Goal: Task Accomplishment & Management: Use online tool/utility

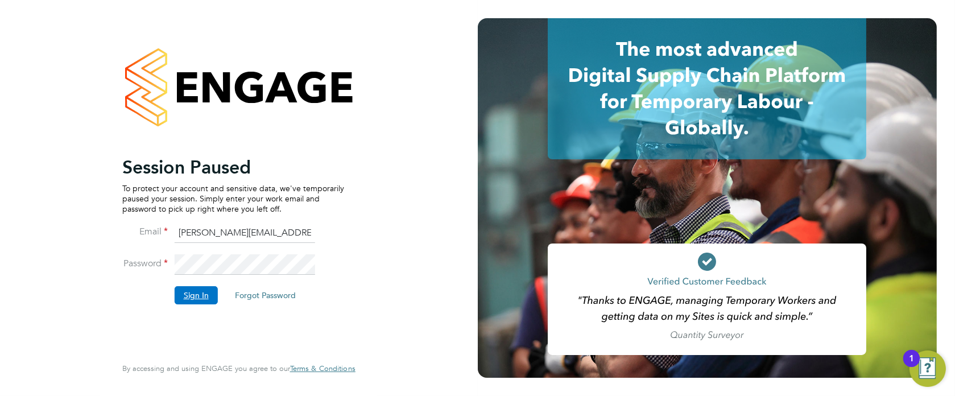
click at [195, 294] on button "Sign In" at bounding box center [196, 295] width 43 height 18
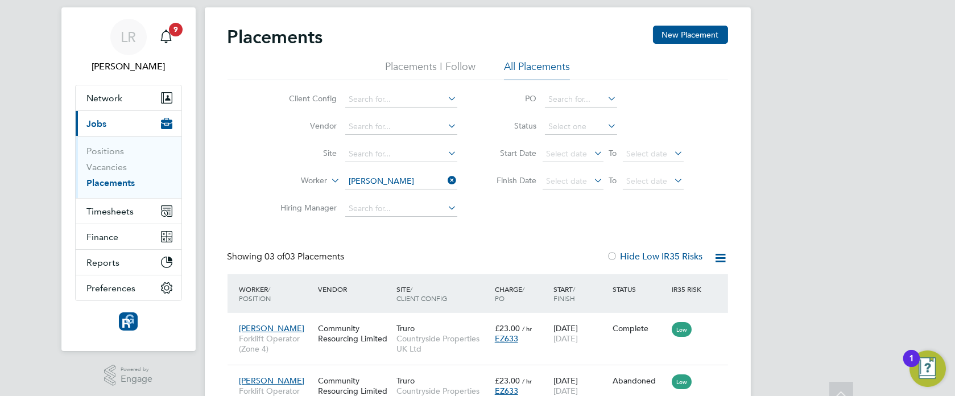
scroll to position [18, 0]
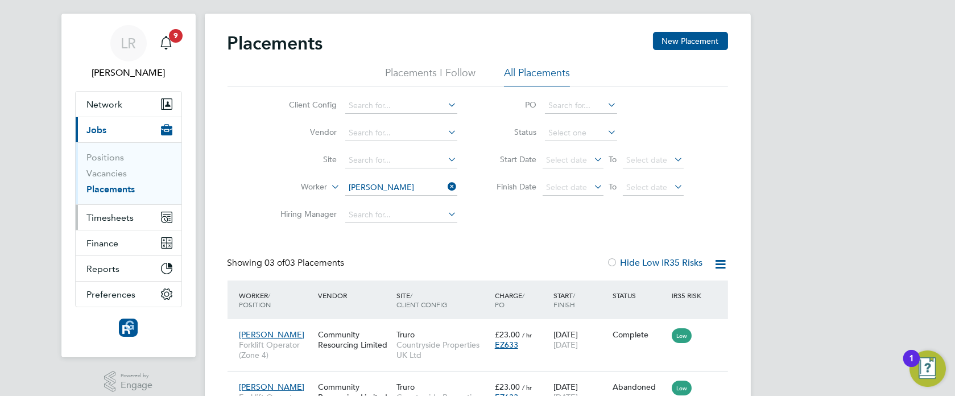
click at [116, 214] on span "Timesheets" at bounding box center [110, 217] width 47 height 11
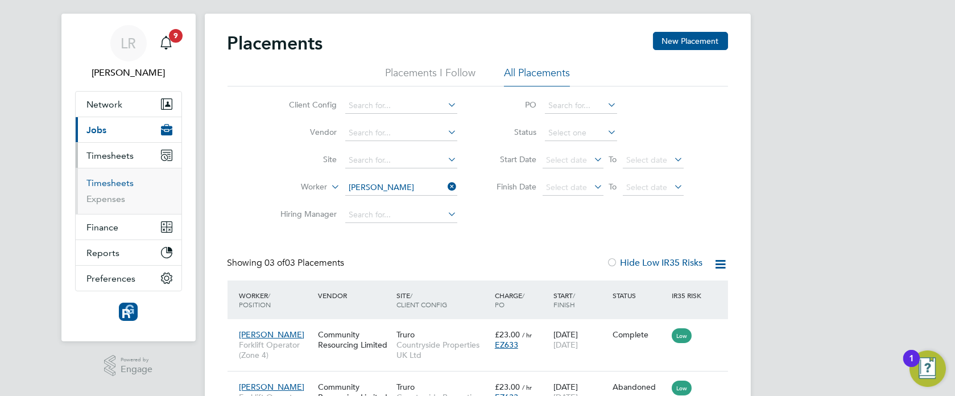
click at [119, 184] on link "Timesheets" at bounding box center [110, 183] width 47 height 11
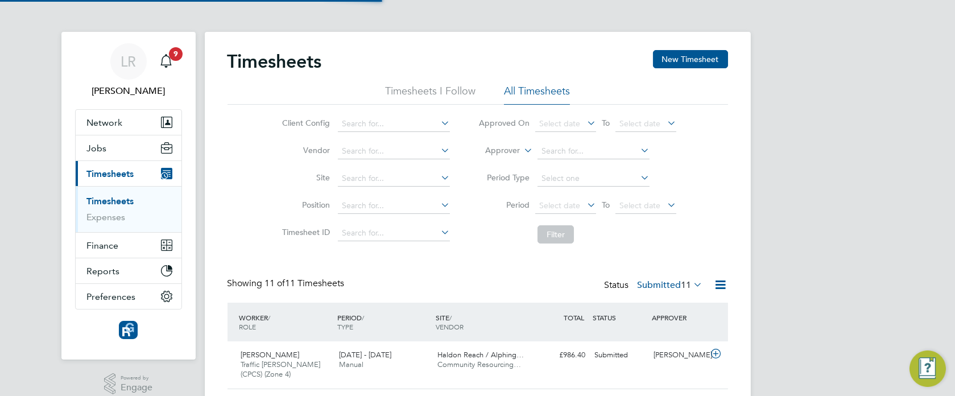
scroll to position [6, 5]
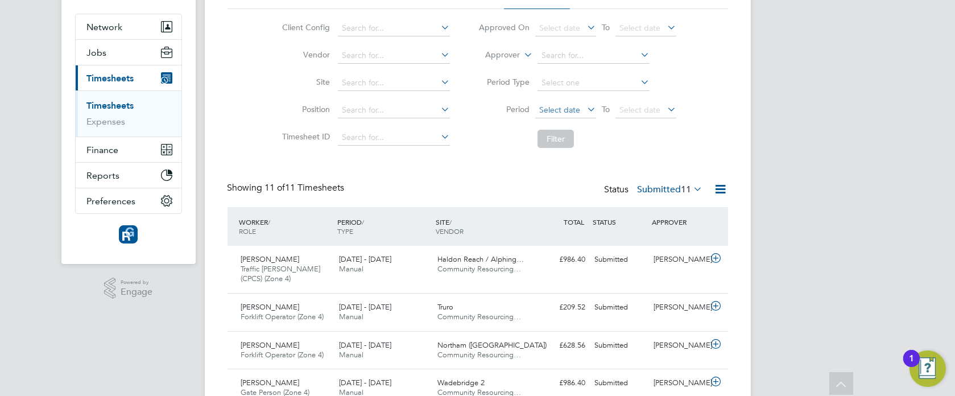
click at [563, 107] on span "Select date" at bounding box center [559, 110] width 41 height 10
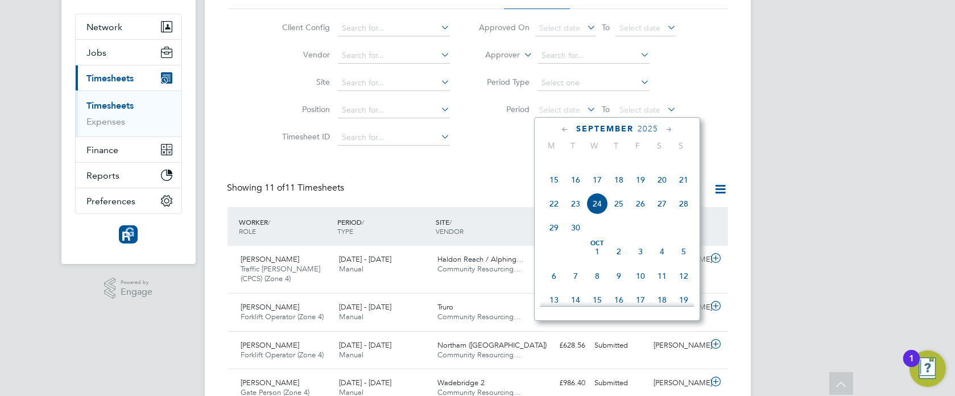
click at [547, 191] on span "15" at bounding box center [554, 180] width 22 height 22
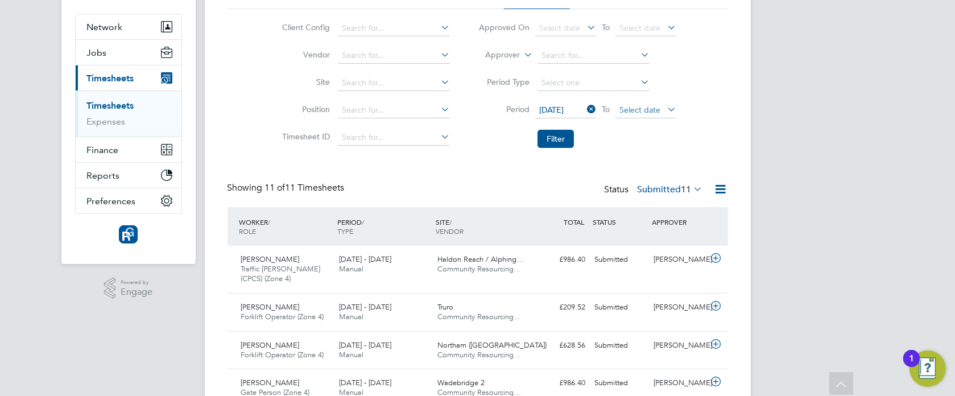
click at [648, 112] on span "Select date" at bounding box center [640, 110] width 41 height 10
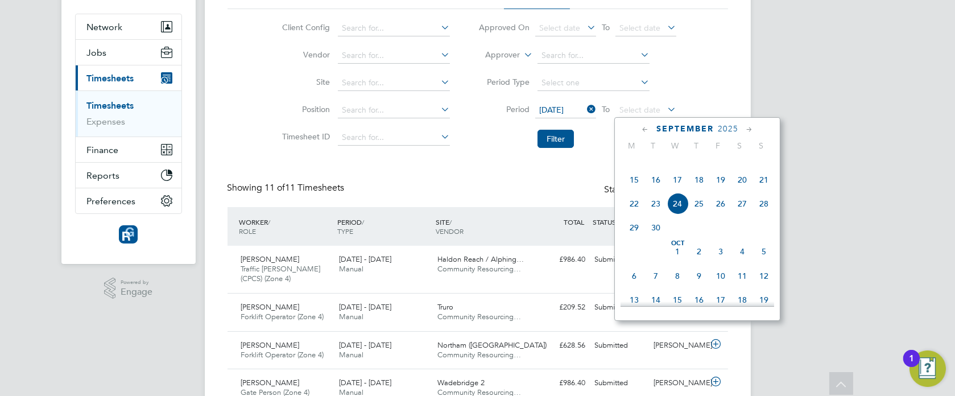
click at [767, 191] on span "21" at bounding box center [764, 180] width 22 height 22
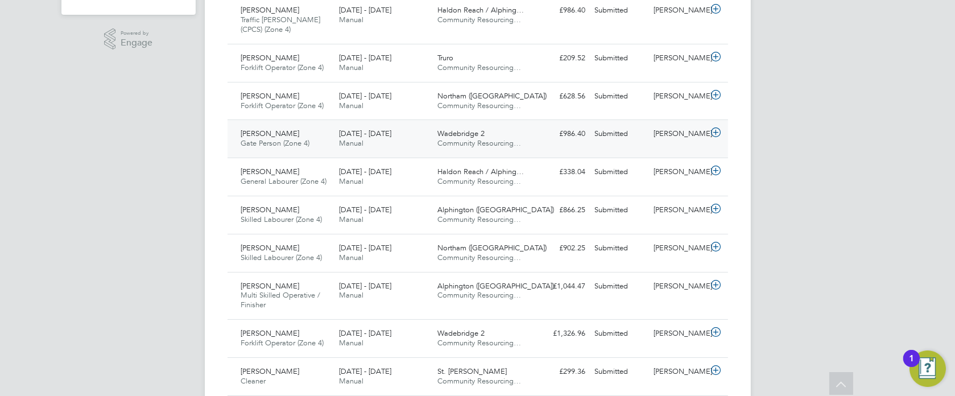
click at [257, 64] on span "Forklift Operator (Zone 4)" at bounding box center [282, 68] width 83 height 10
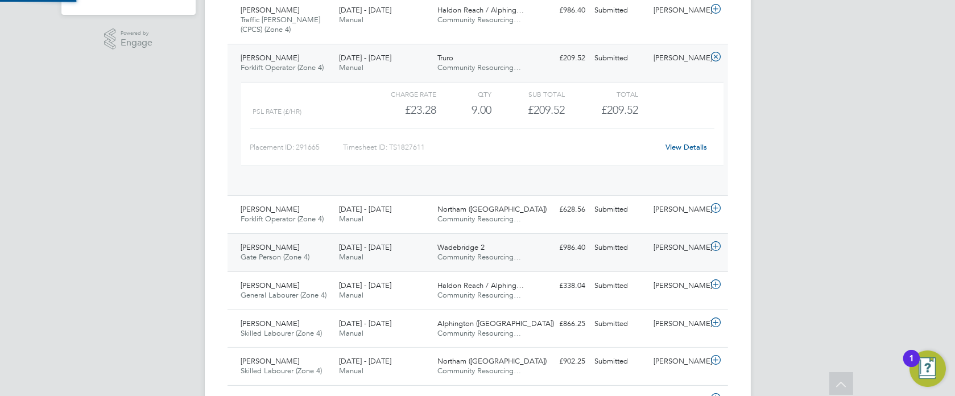
click at [257, 64] on span "Forklift Operator (Zone 4)" at bounding box center [282, 68] width 83 height 10
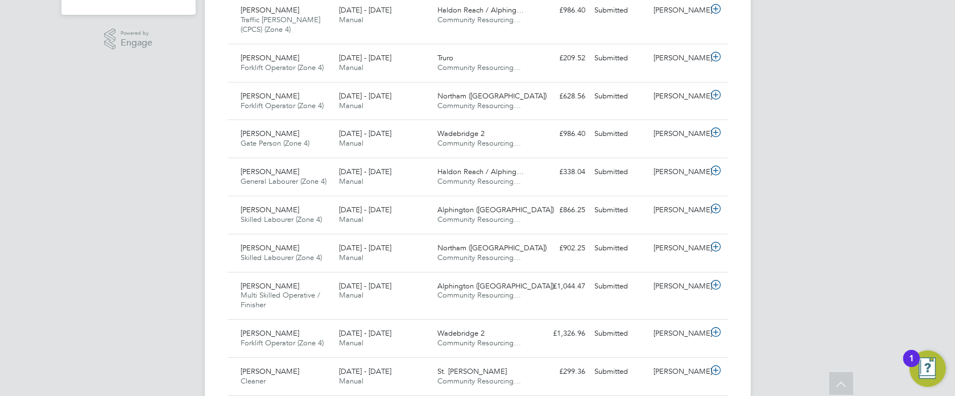
scroll to position [0, 0]
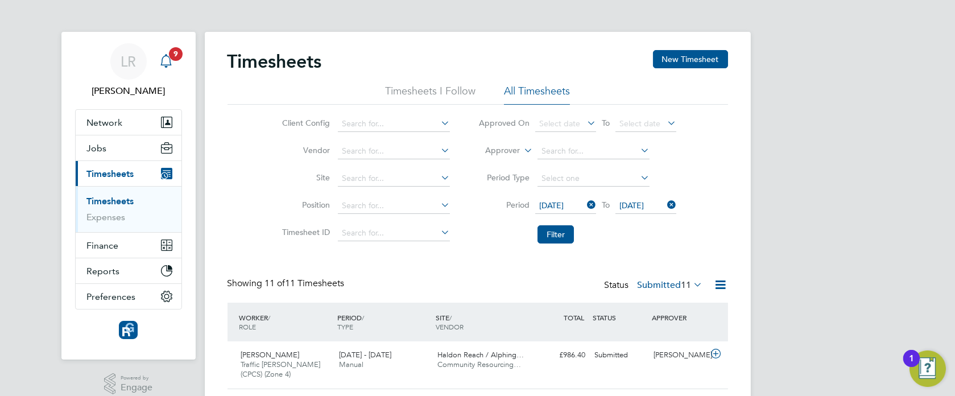
click at [160, 67] on icon "Main navigation" at bounding box center [166, 61] width 14 height 14
